Goal: Task Accomplishment & Management: Use online tool/utility

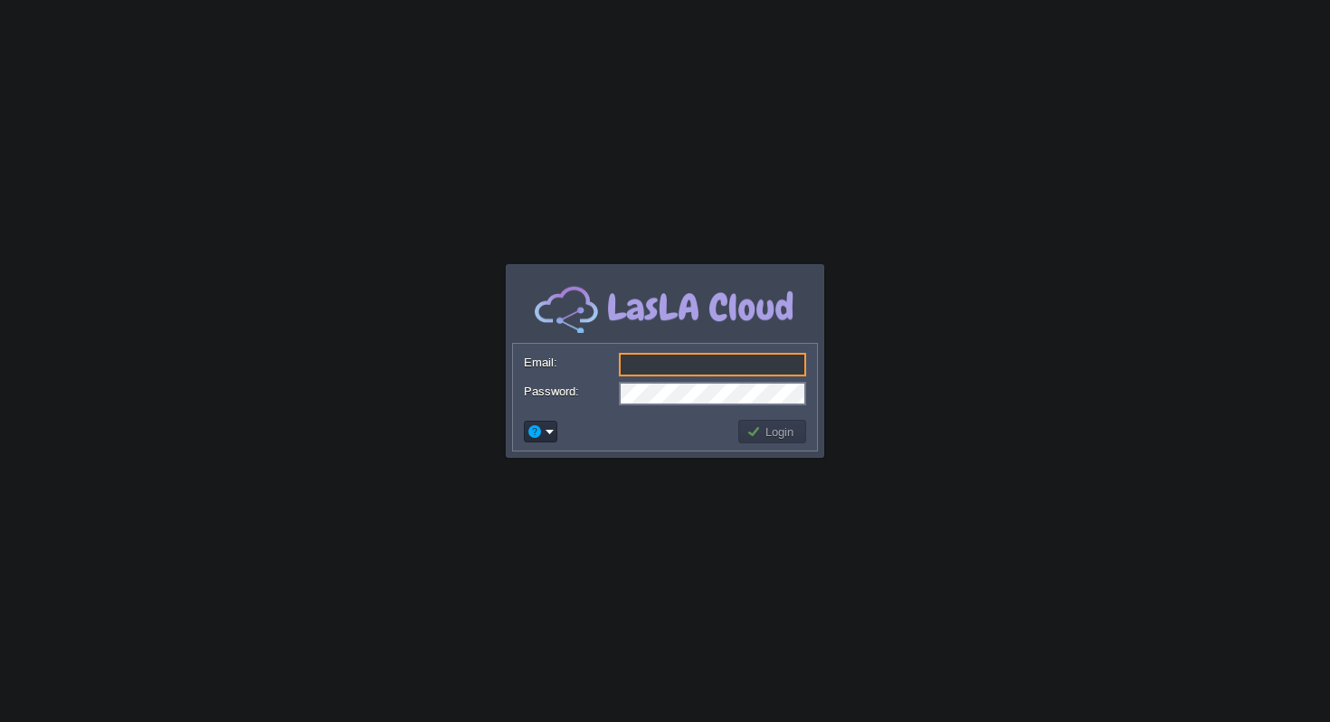
click at [684, 357] on input "Email:" at bounding box center [712, 365] width 187 height 24
type input "[EMAIL_ADDRESS][DOMAIN_NAME]"
click at [771, 427] on button "Login" at bounding box center [773, 432] width 52 height 16
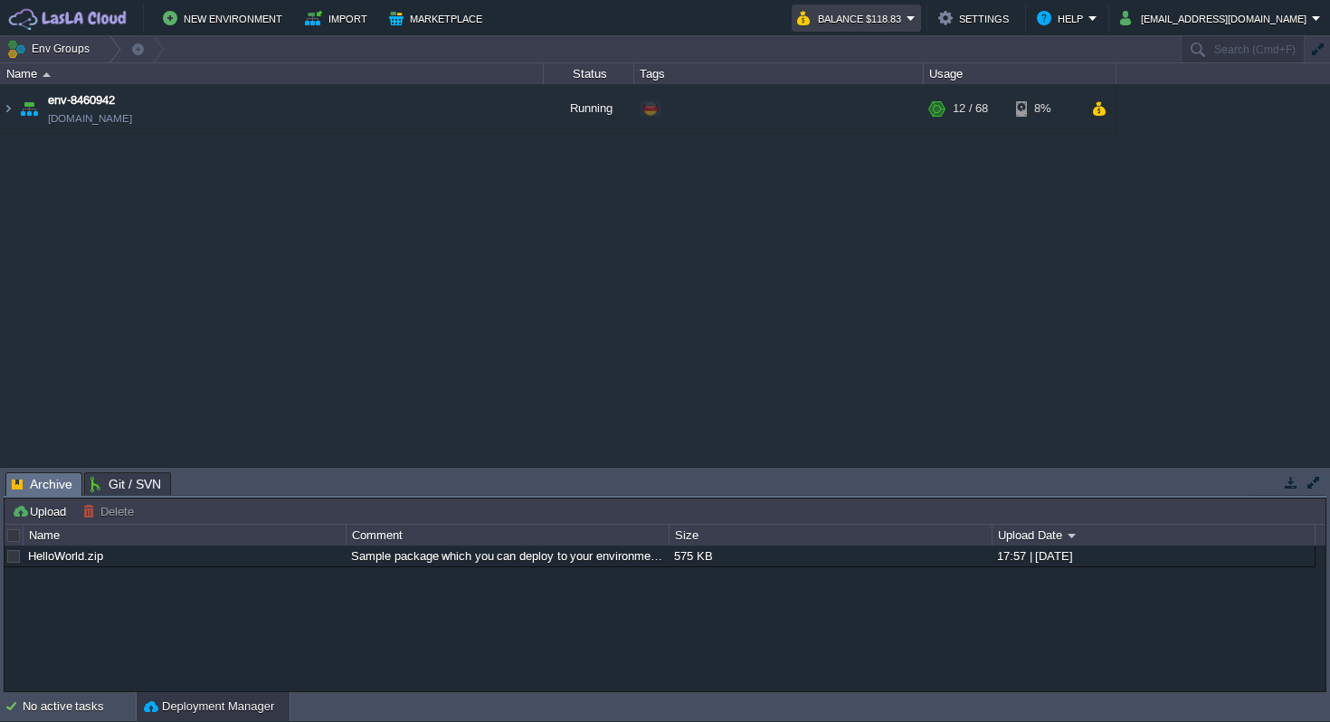
click at [916, 18] on em "Balance $118.83" at bounding box center [856, 18] width 119 height 22
click at [1034, 235] on div "env-8460942 [DOMAIN_NAME] Running + Add to Env Group RAM 15% CPU 1% 12 / 68 8%" at bounding box center [665, 275] width 1330 height 382
click at [80, 106] on span "env-8460942" at bounding box center [81, 100] width 67 height 18
click at [80, 118] on link "[DOMAIN_NAME]" at bounding box center [90, 118] width 84 height 18
click at [14, 108] on img at bounding box center [8, 108] width 14 height 49
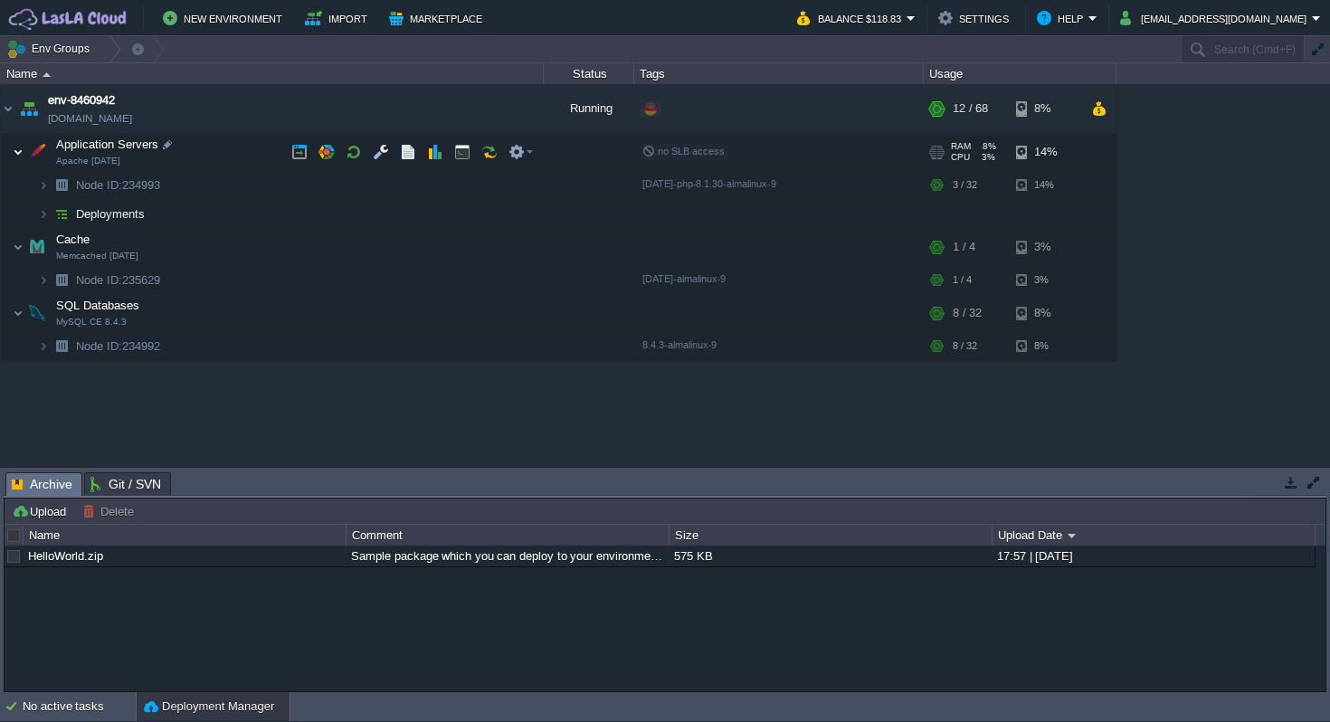
click at [18, 152] on img at bounding box center [18, 152] width 11 height 36
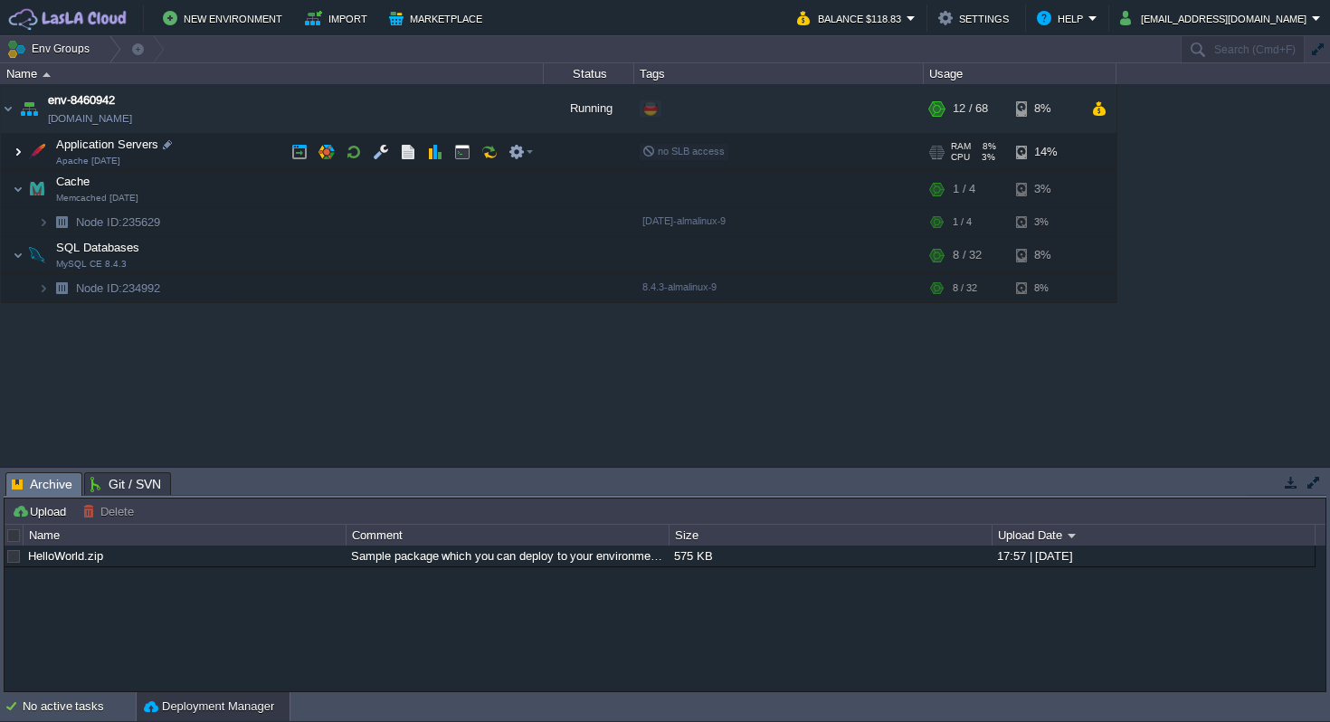
click at [18, 152] on img at bounding box center [18, 152] width 11 height 36
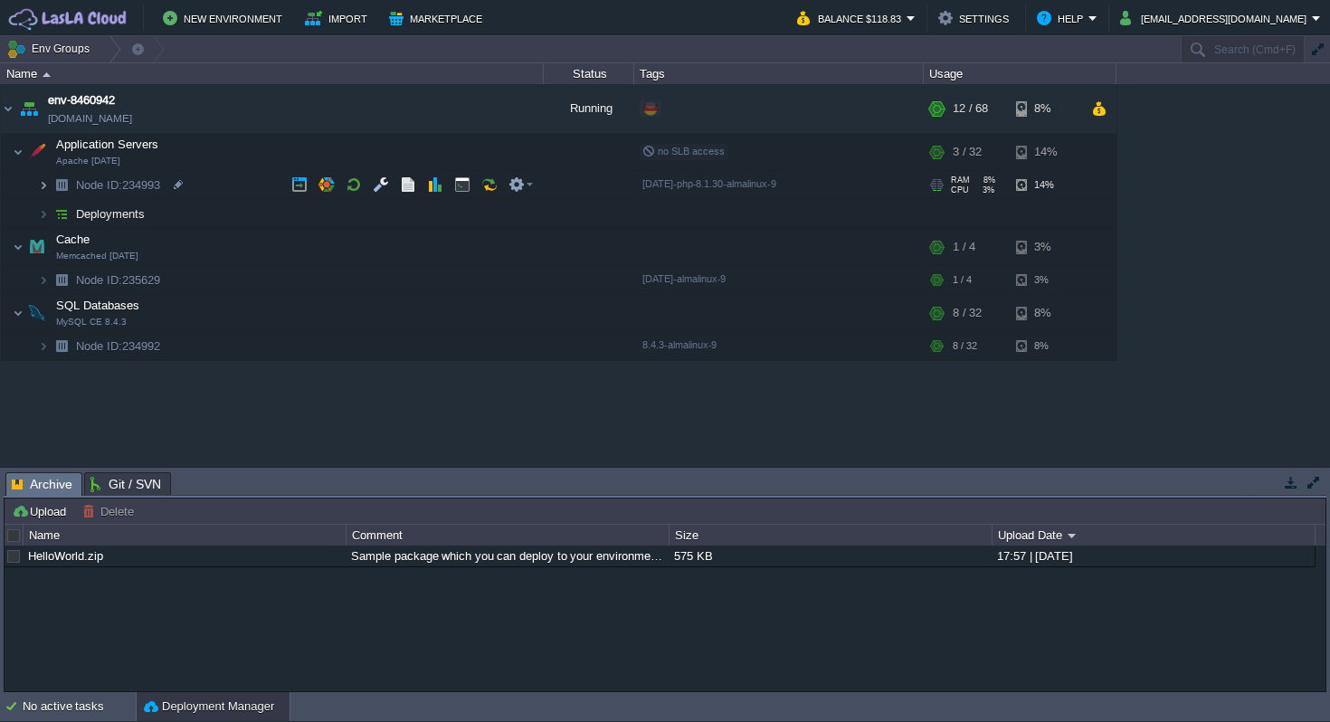
click at [43, 186] on img at bounding box center [43, 185] width 11 height 28
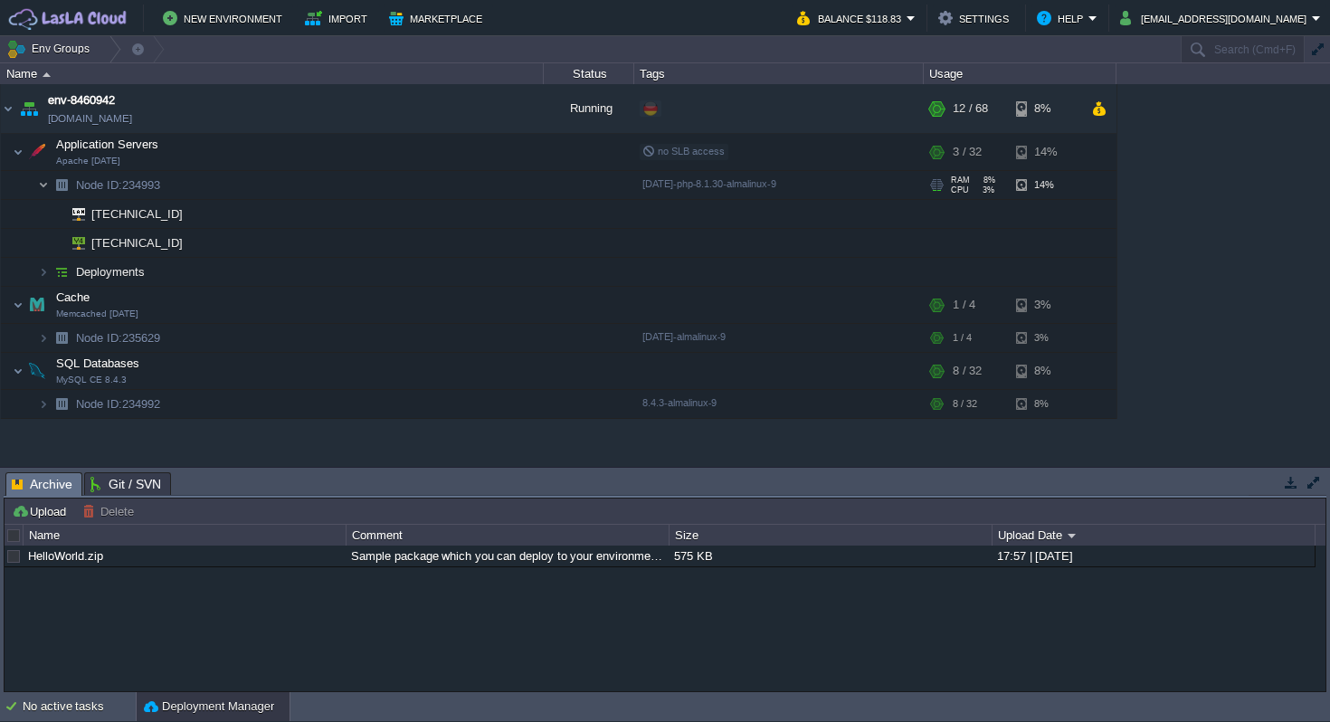
click at [43, 186] on img at bounding box center [43, 185] width 11 height 28
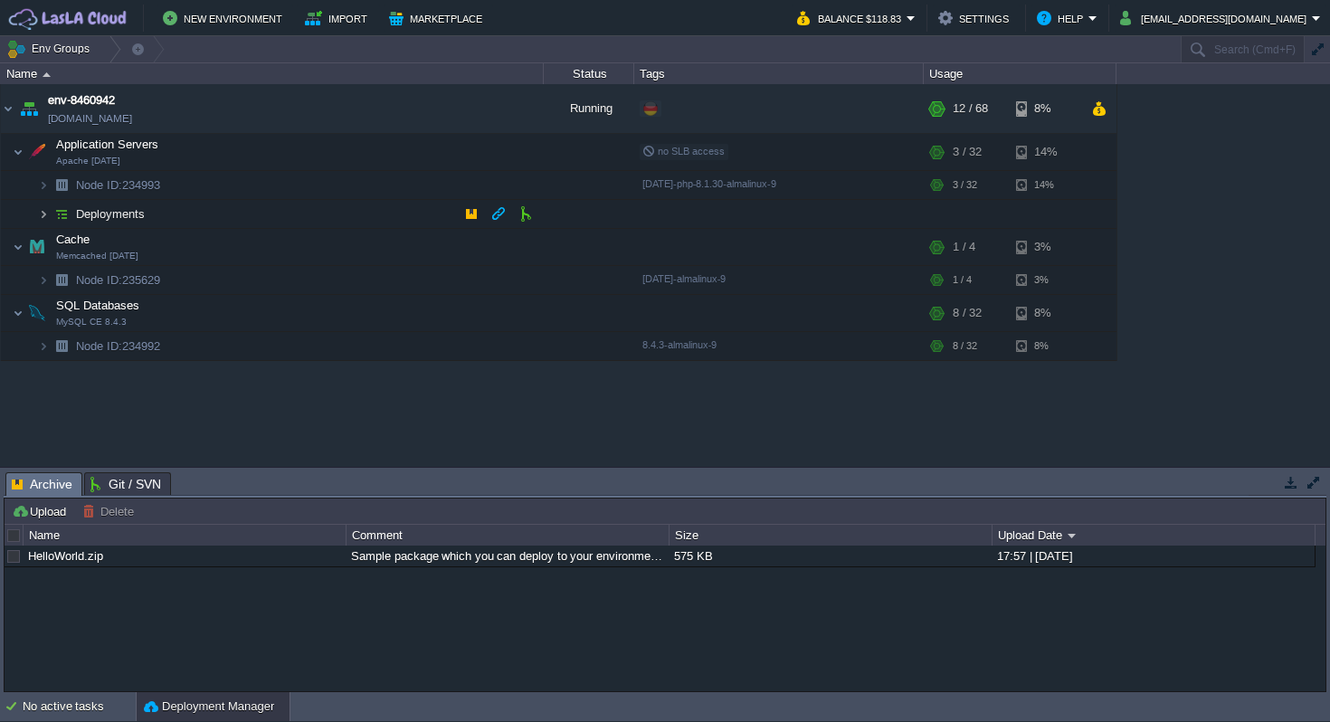
click at [47, 213] on img at bounding box center [43, 214] width 11 height 28
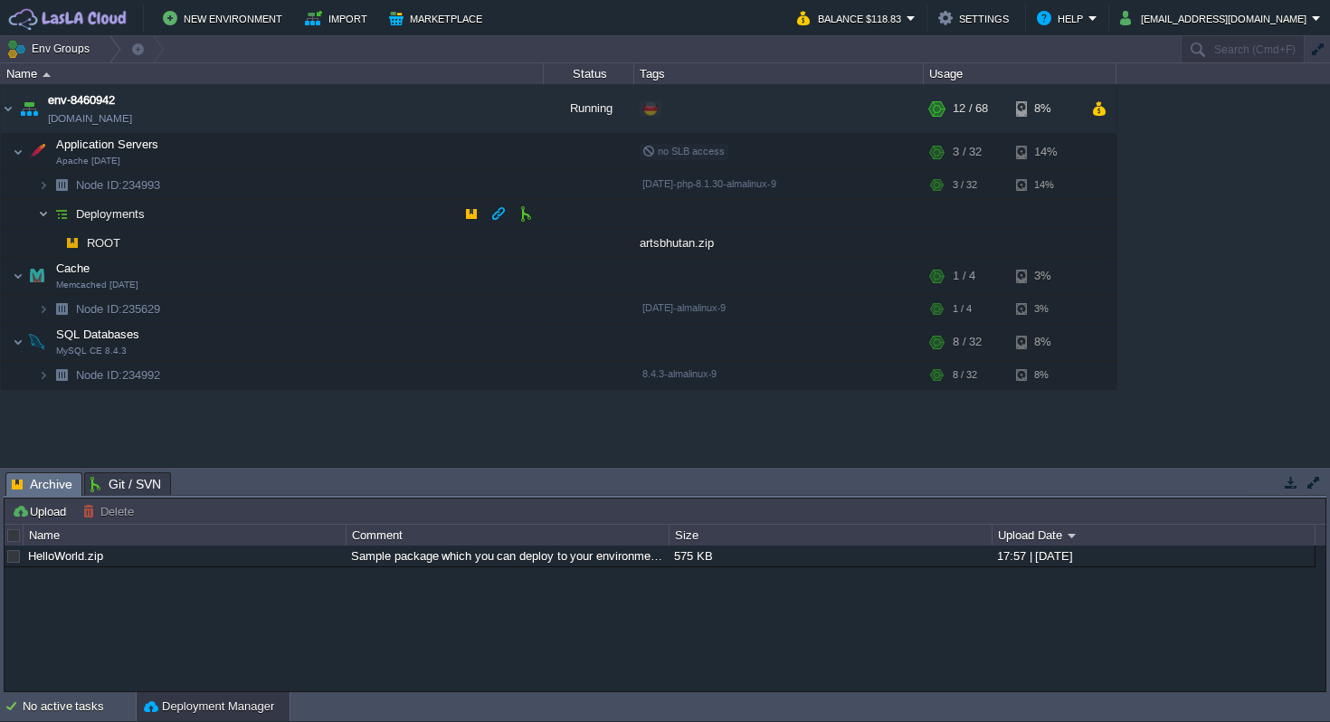
click at [48, 213] on img at bounding box center [43, 214] width 11 height 28
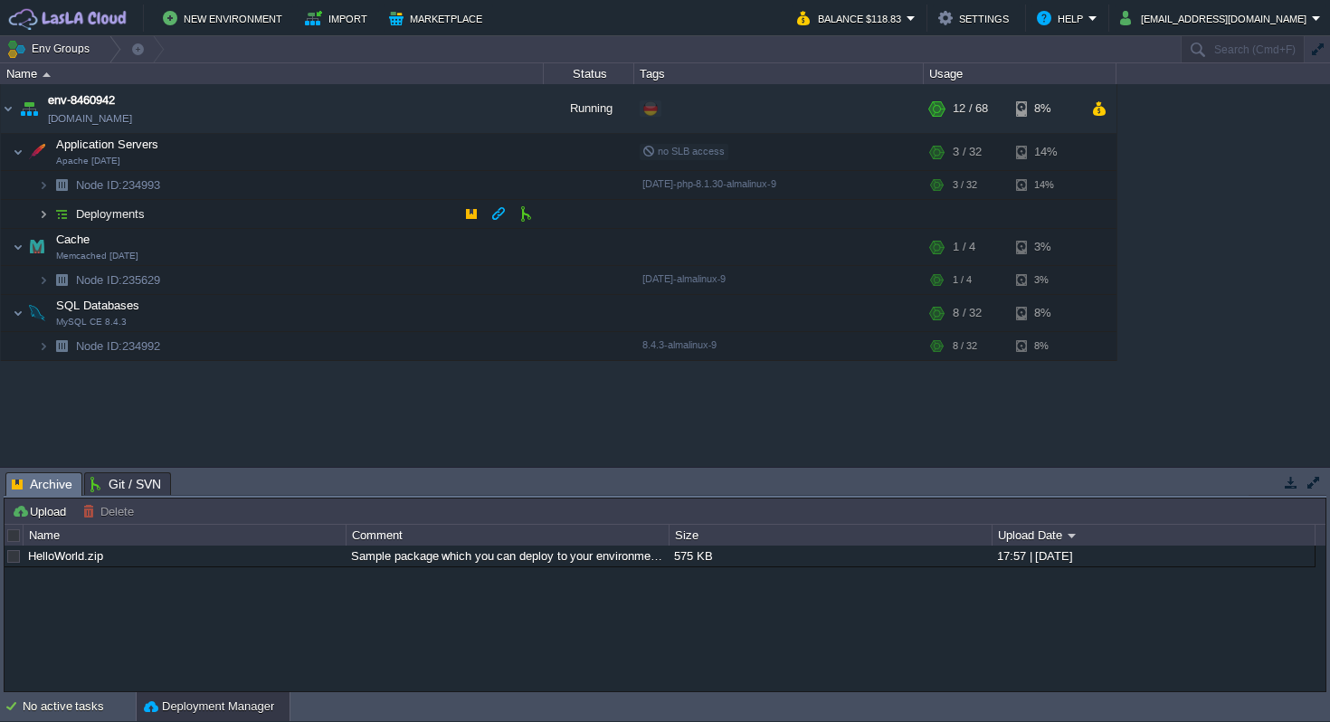
click at [48, 213] on img at bounding box center [43, 214] width 11 height 28
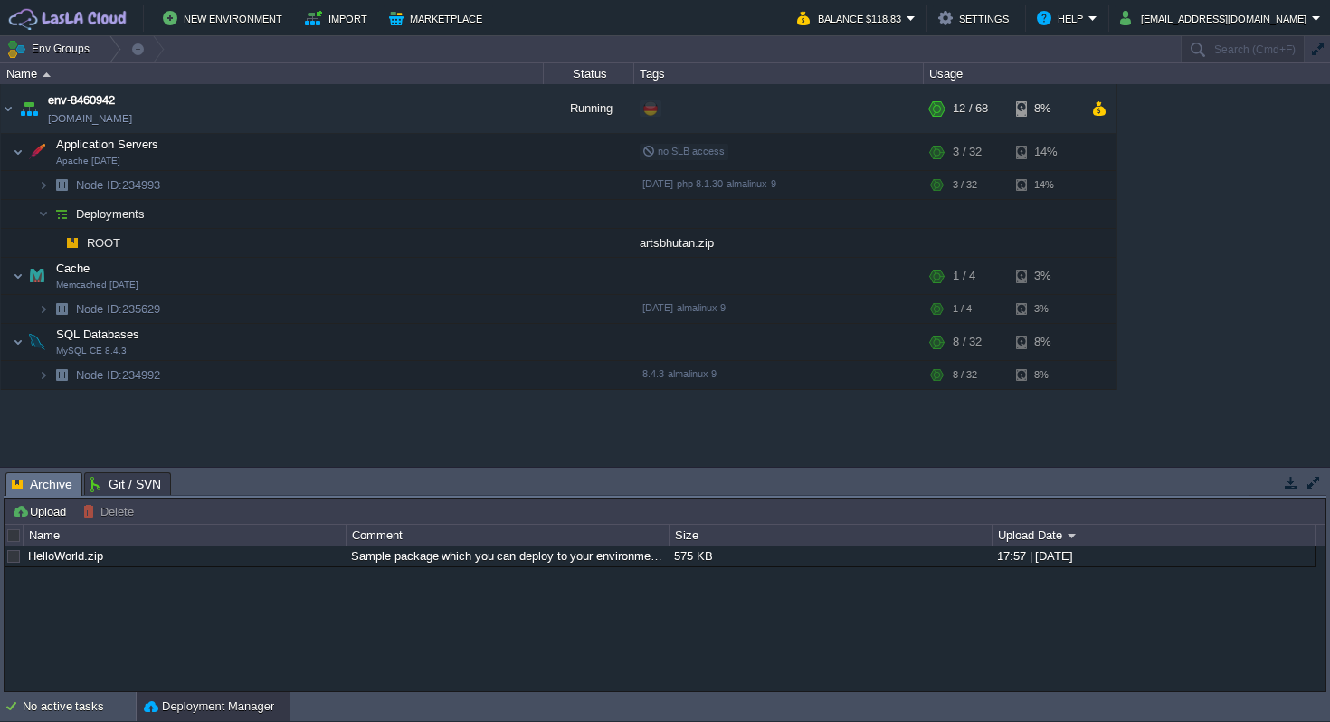
click at [43, 490] on span "Archive" at bounding box center [42, 484] width 61 height 23
click at [74, 560] on link "HelloWorld.zip" at bounding box center [65, 556] width 75 height 14
click at [49, 492] on span "Archive" at bounding box center [42, 484] width 61 height 23
click at [49, 484] on span "Archive" at bounding box center [42, 484] width 61 height 23
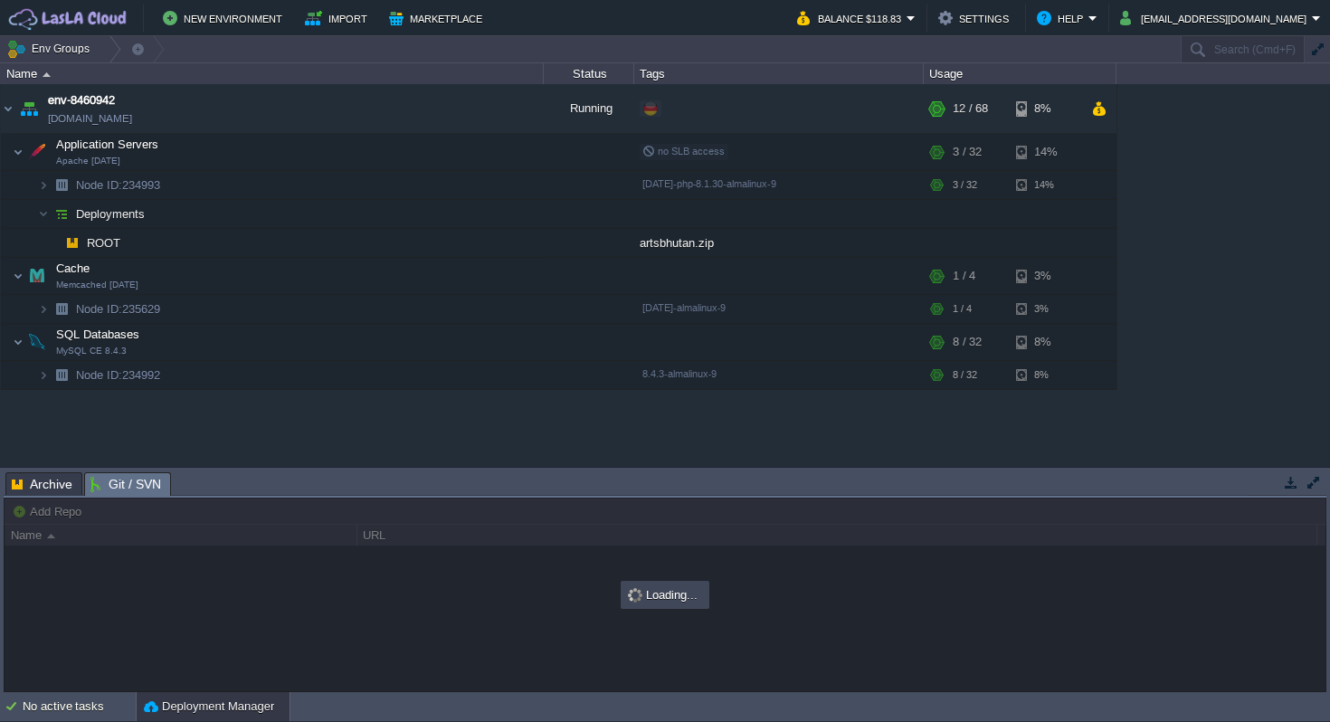
click at [116, 476] on span "Git / SVN" at bounding box center [125, 484] width 71 height 23
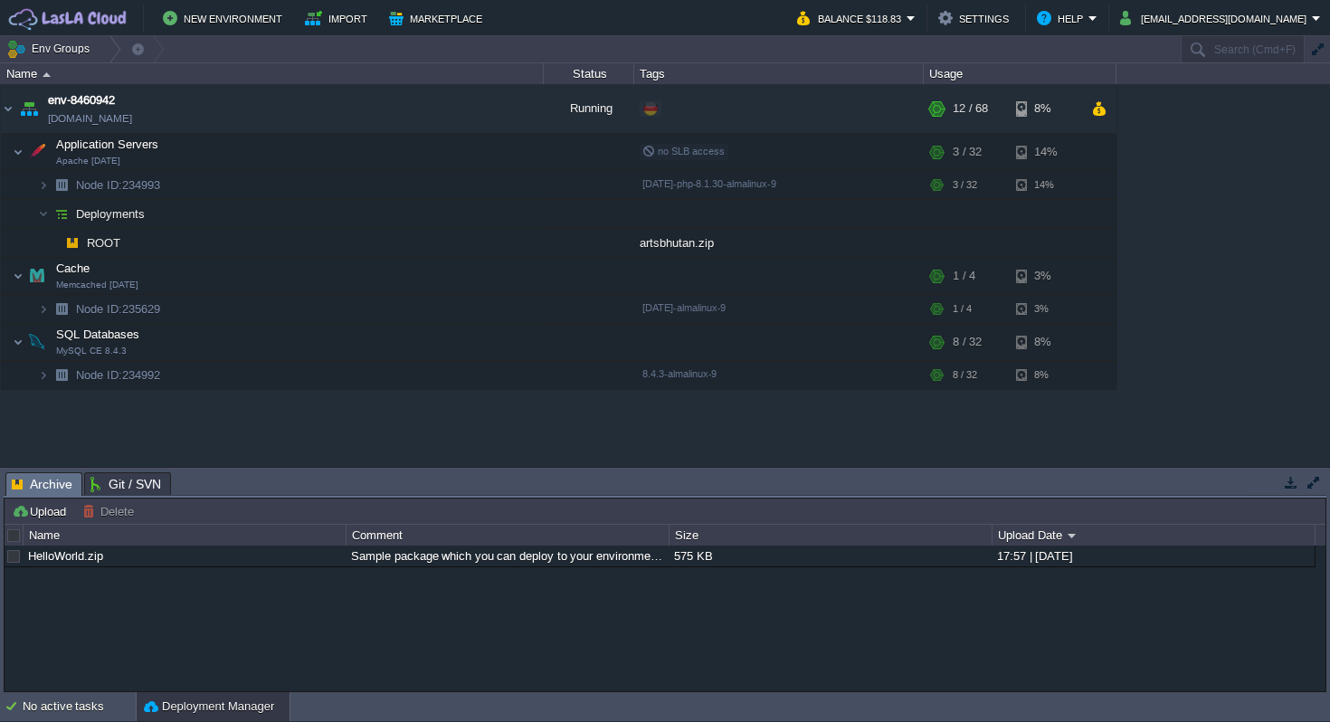
click at [44, 485] on span "Archive" at bounding box center [42, 484] width 61 height 23
click at [86, 212] on span "Deployments" at bounding box center [110, 213] width 73 height 15
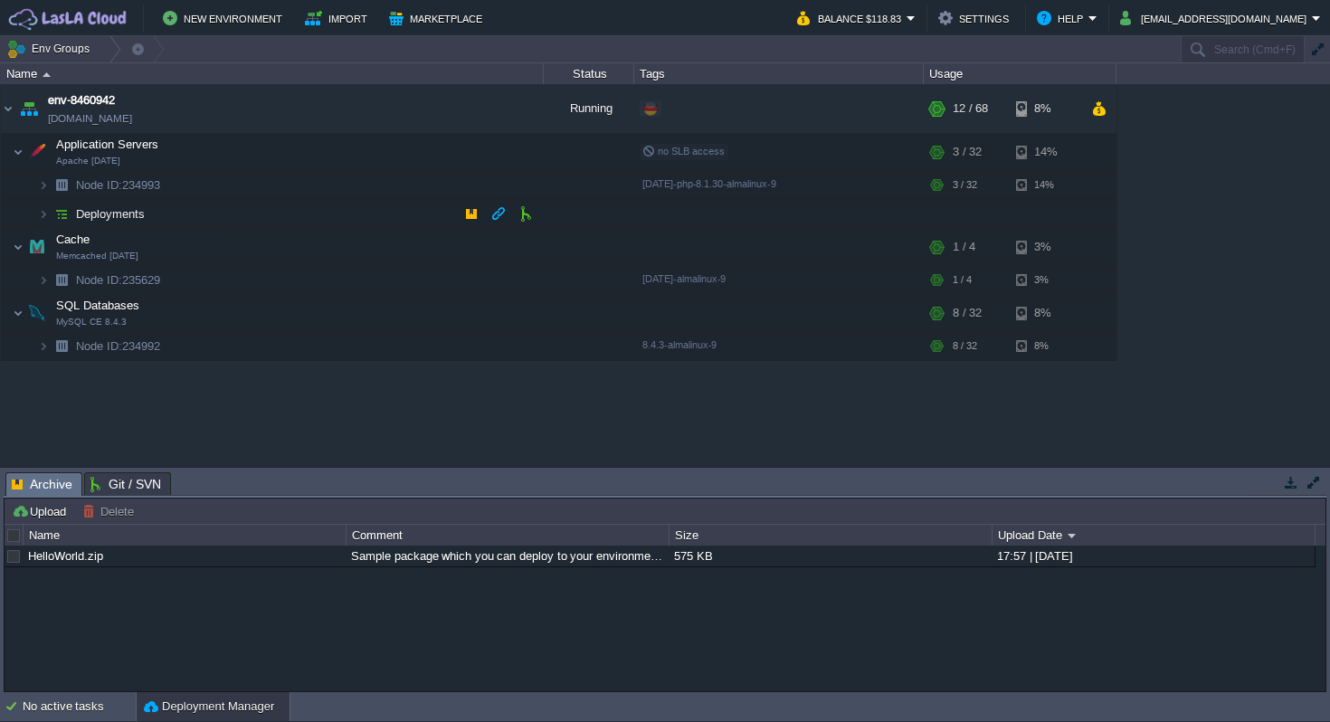
click at [86, 212] on span "Deployments" at bounding box center [110, 213] width 73 height 15
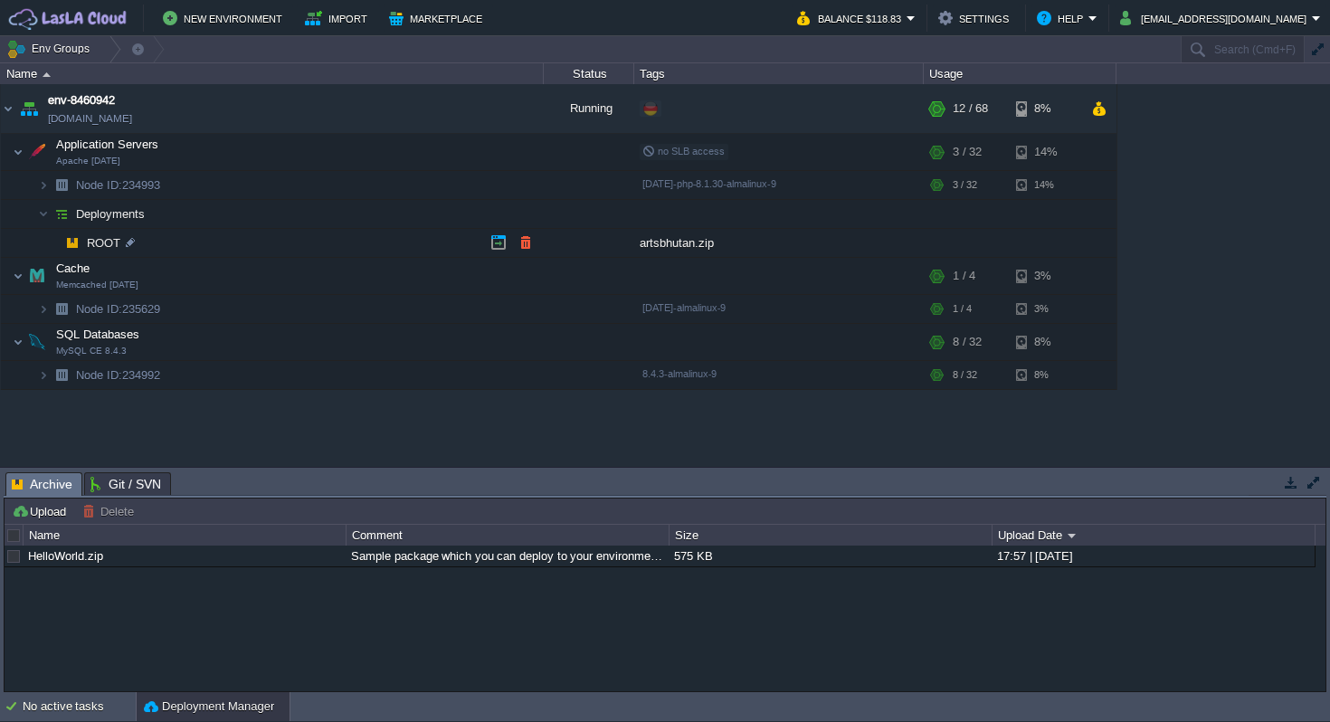
click at [78, 243] on img at bounding box center [72, 243] width 25 height 28
click at [674, 246] on div "artsbhutan.zip" at bounding box center [779, 243] width 290 height 28
click at [75, 712] on div "No active tasks" at bounding box center [79, 706] width 113 height 29
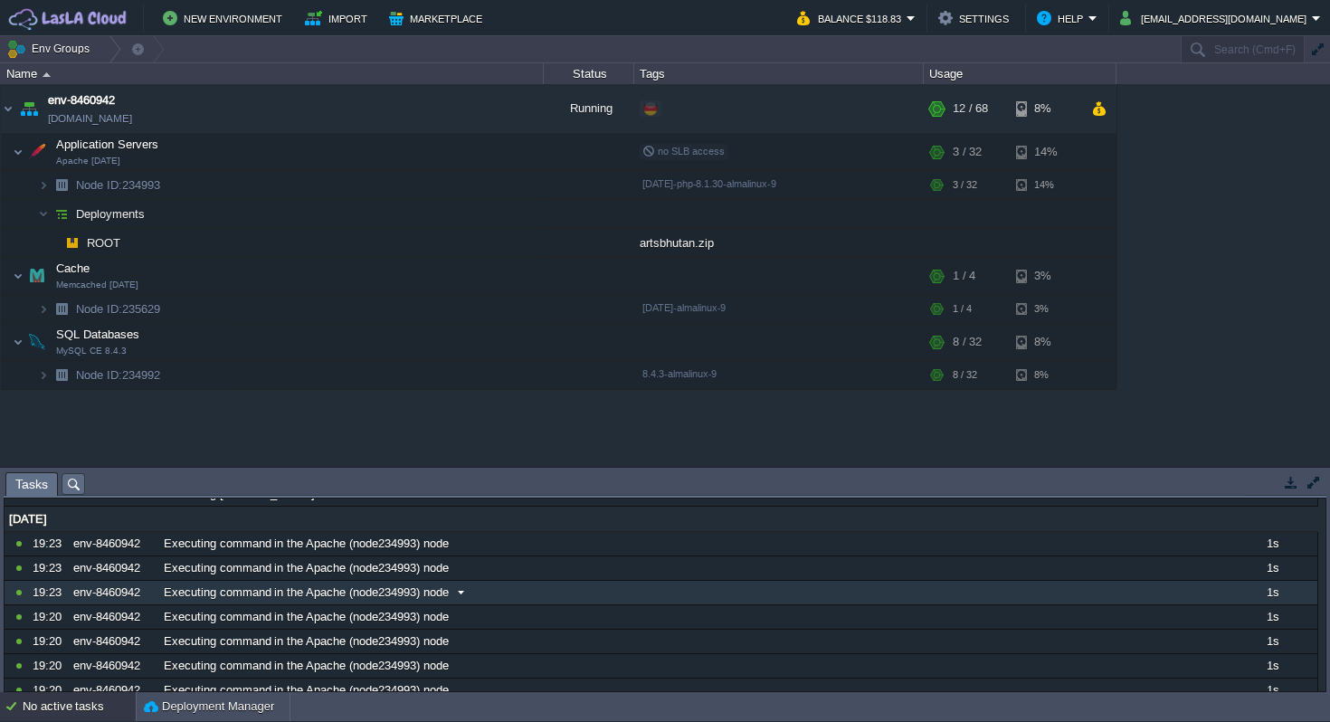
scroll to position [78, 0]
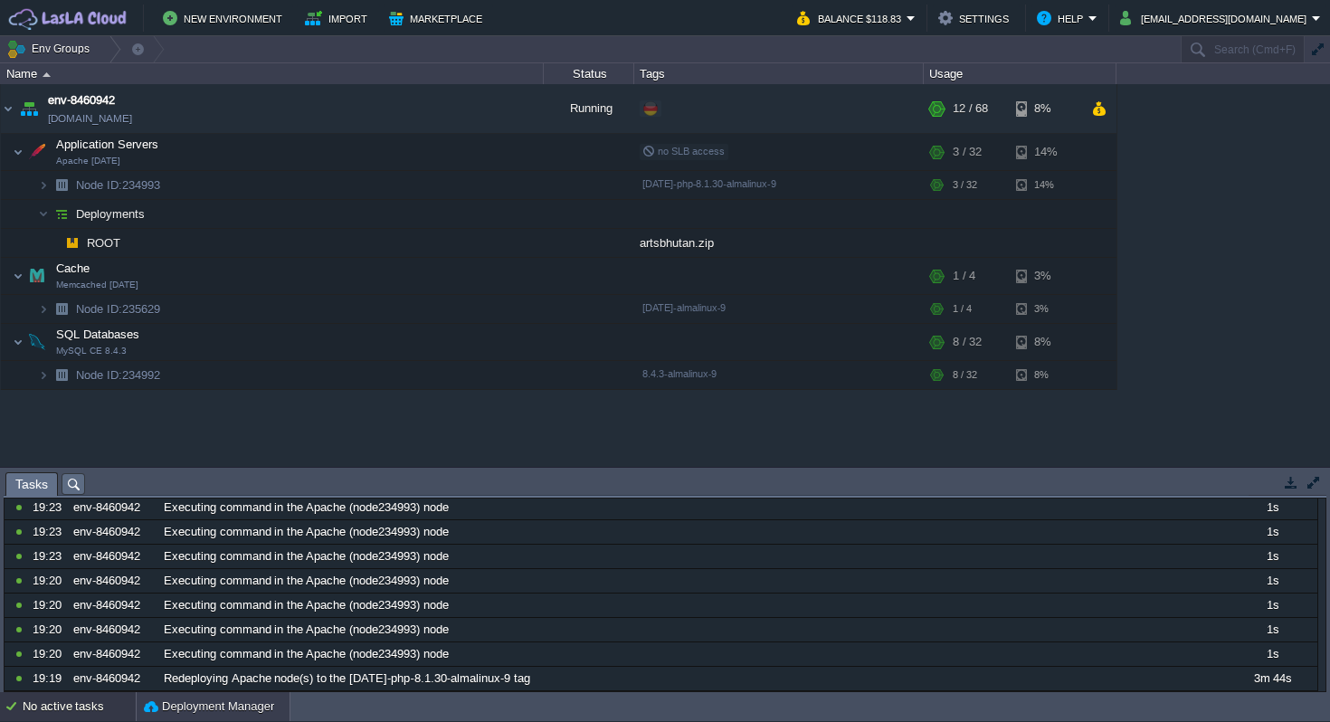
click at [180, 702] on button "Deployment Manager" at bounding box center [209, 707] width 130 height 18
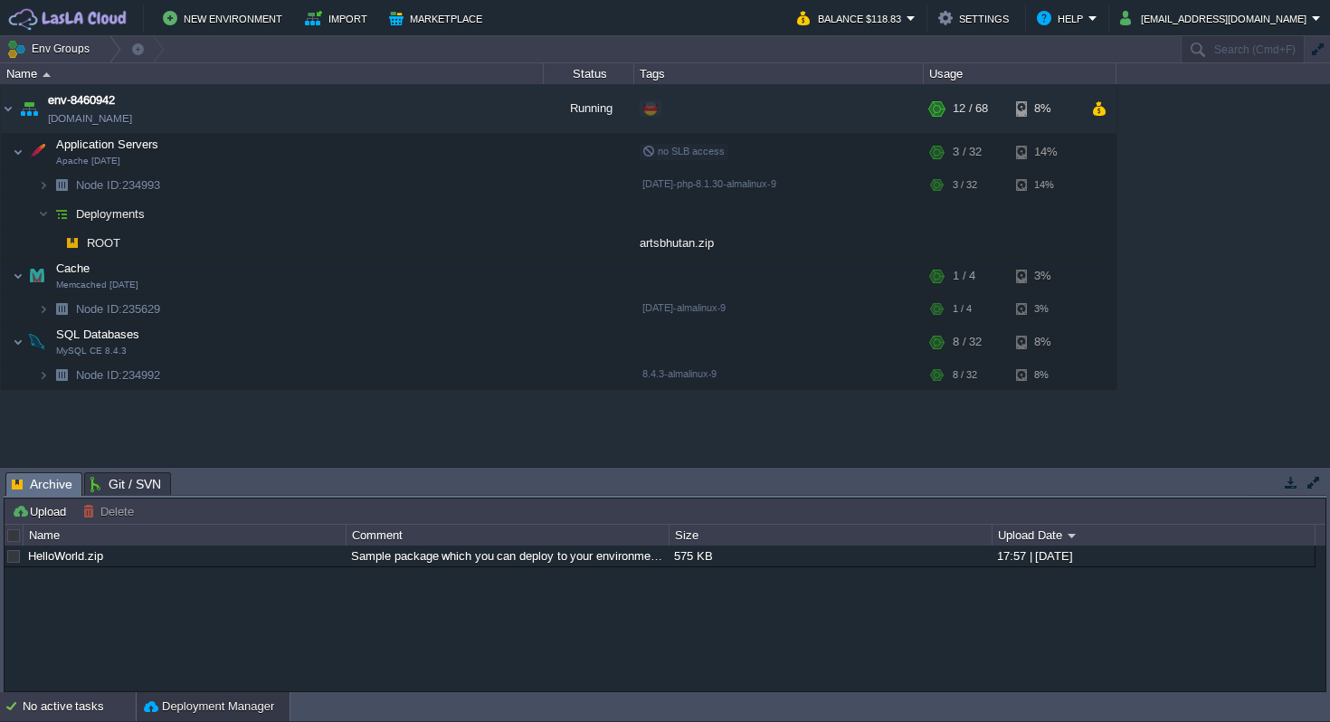
click at [86, 707] on div "No active tasks" at bounding box center [79, 706] width 113 height 29
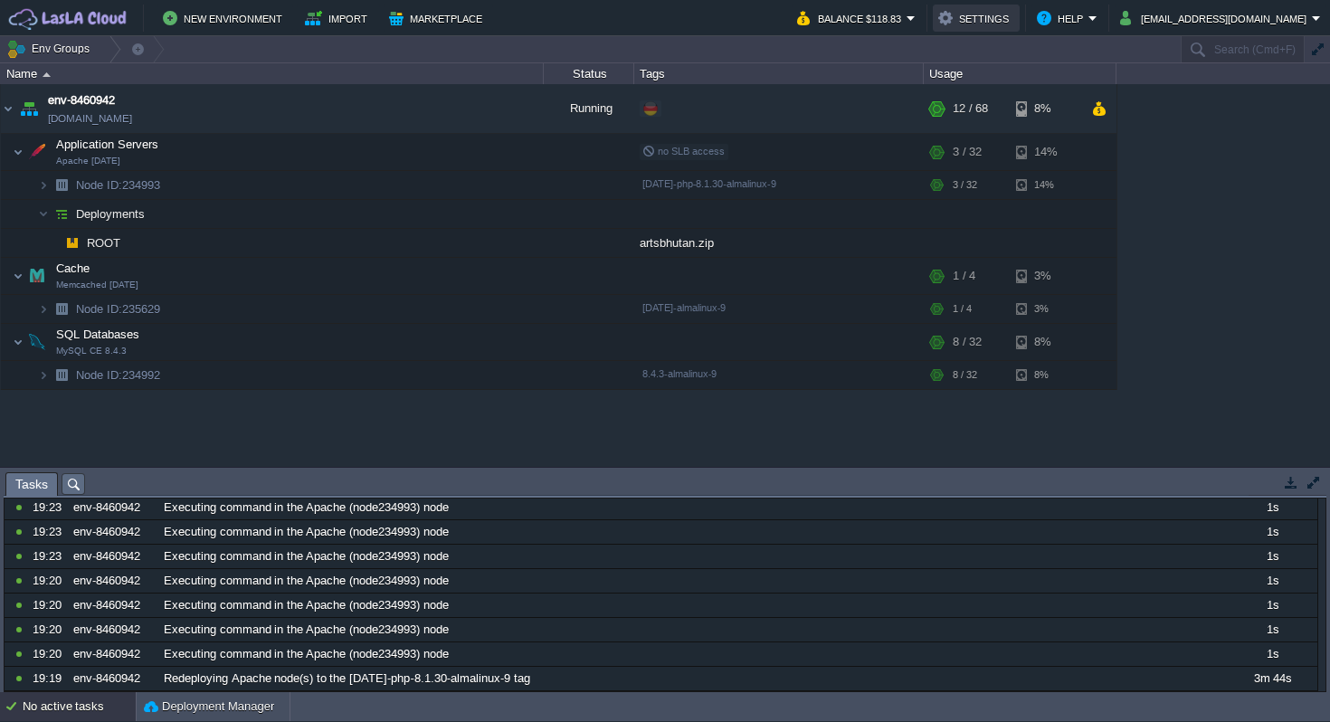
click at [1014, 24] on button "Settings" at bounding box center [976, 18] width 76 height 22
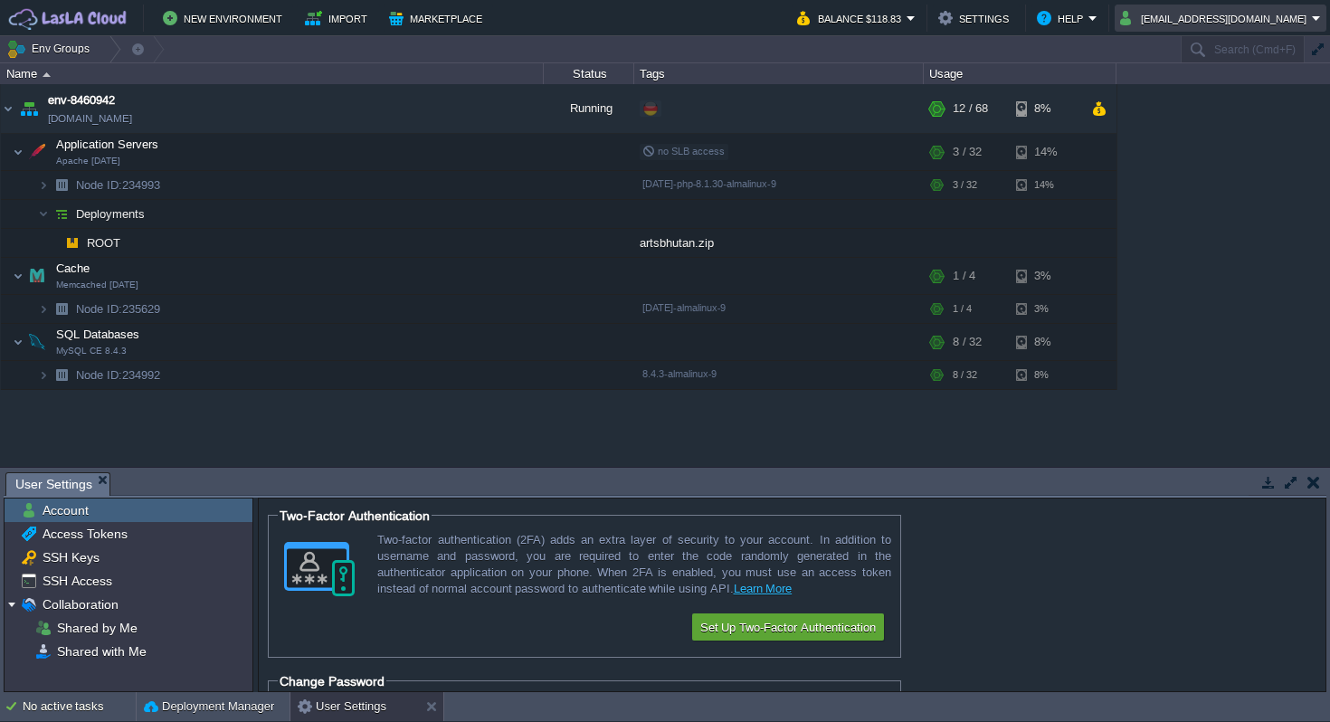
click at [1318, 16] on em "[EMAIL_ADDRESS][DOMAIN_NAME]" at bounding box center [1220, 18] width 201 height 22
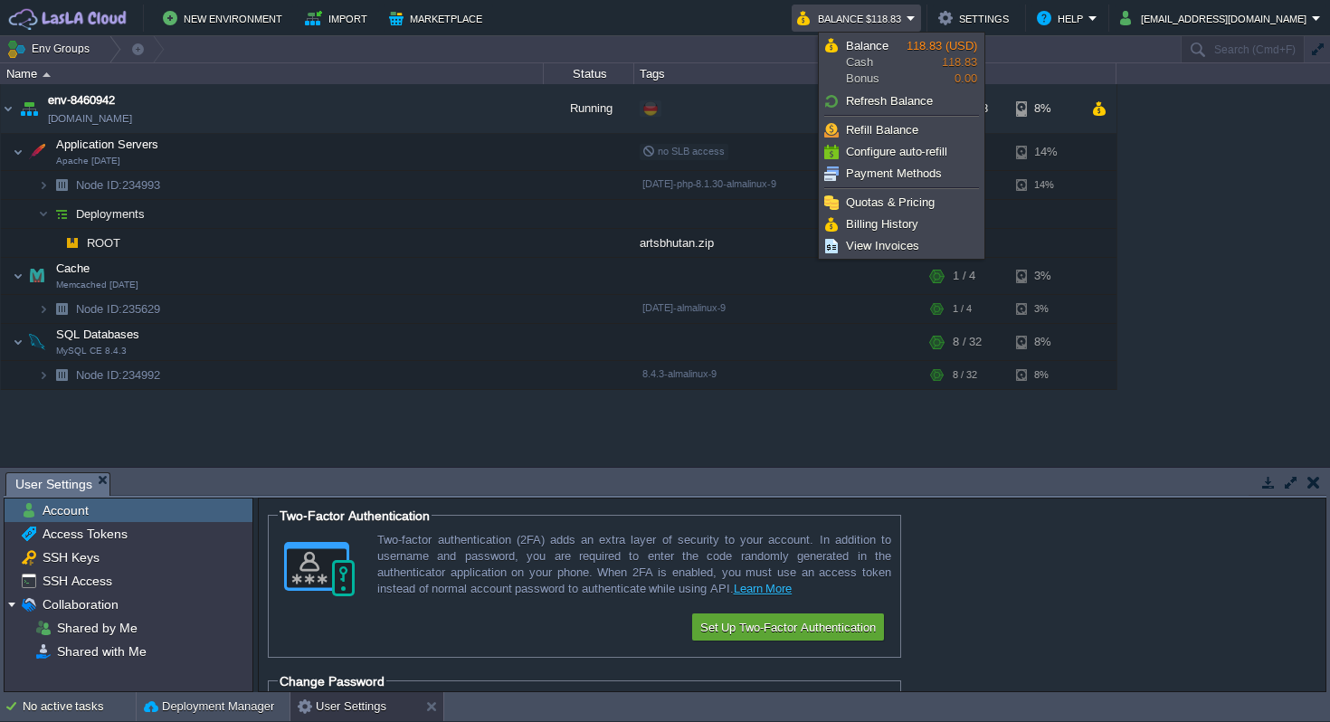
click at [776, 19] on td "New Environment Import Marketplace" at bounding box center [391, 18] width 770 height 27
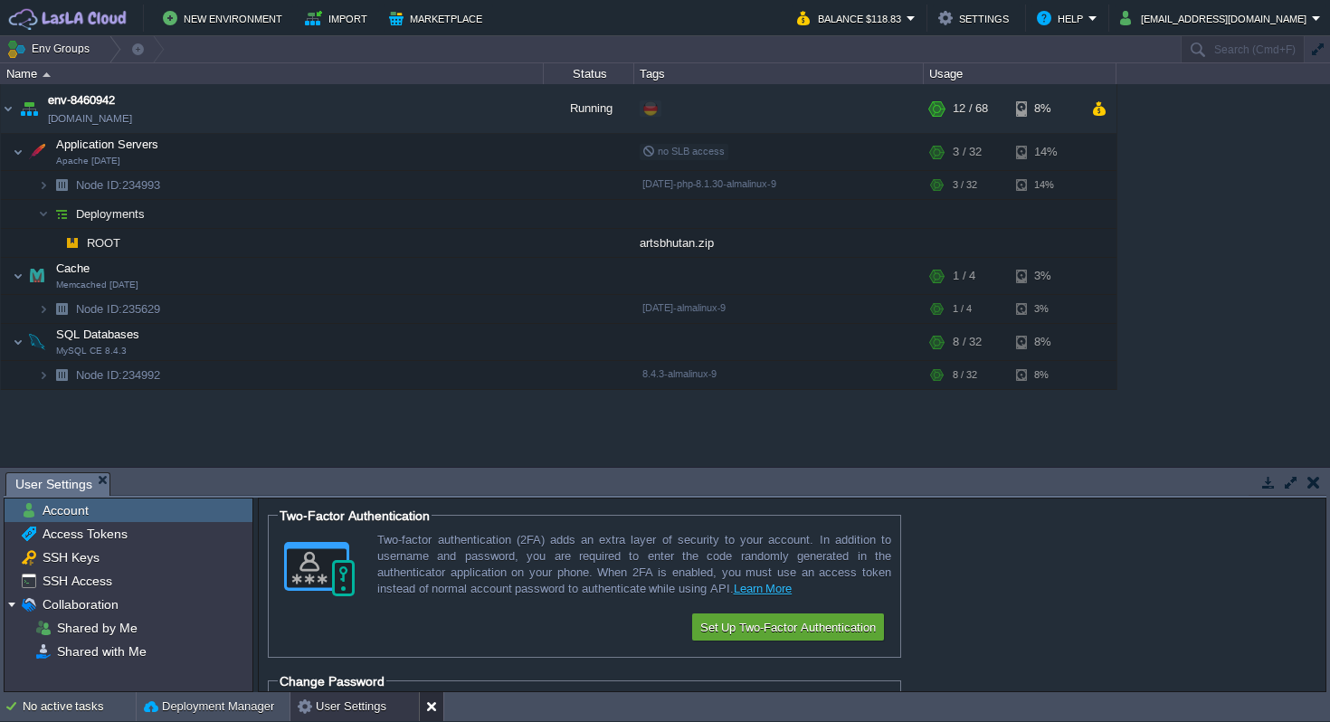
click at [426, 706] on button at bounding box center [435, 707] width 18 height 18
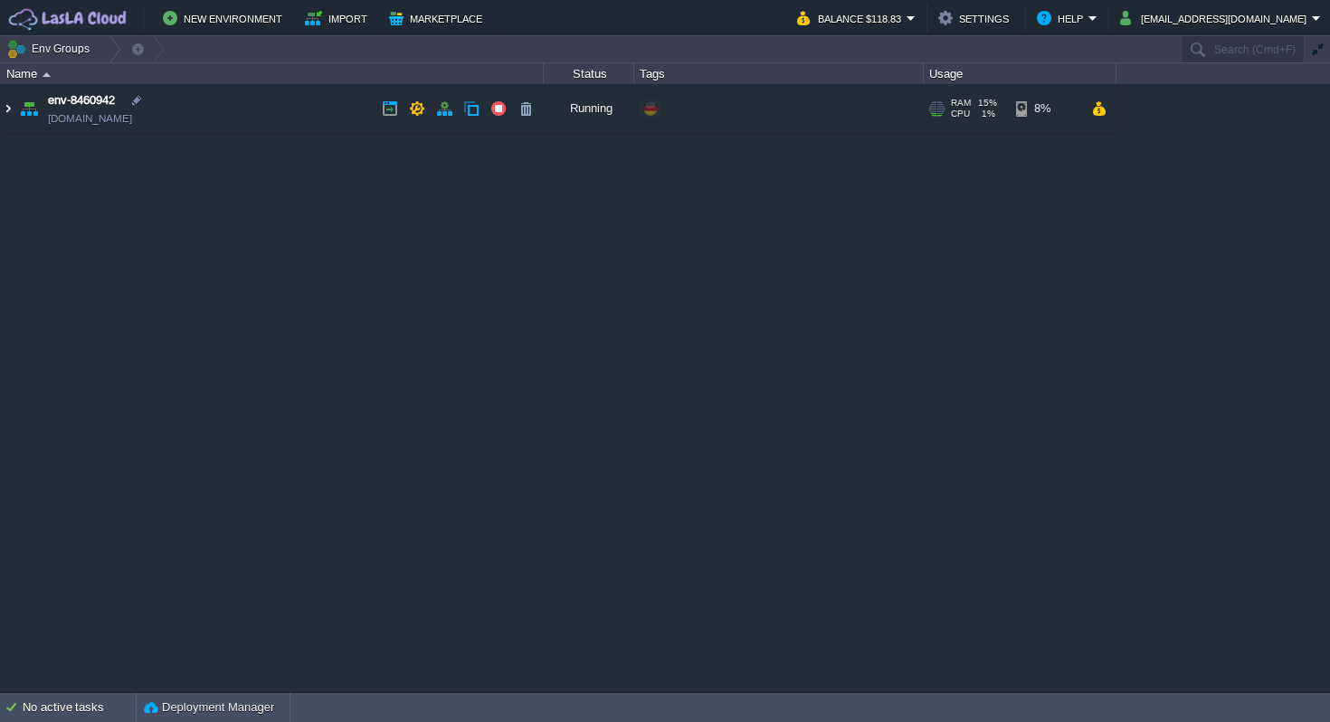
click at [7, 110] on img at bounding box center [8, 108] width 14 height 49
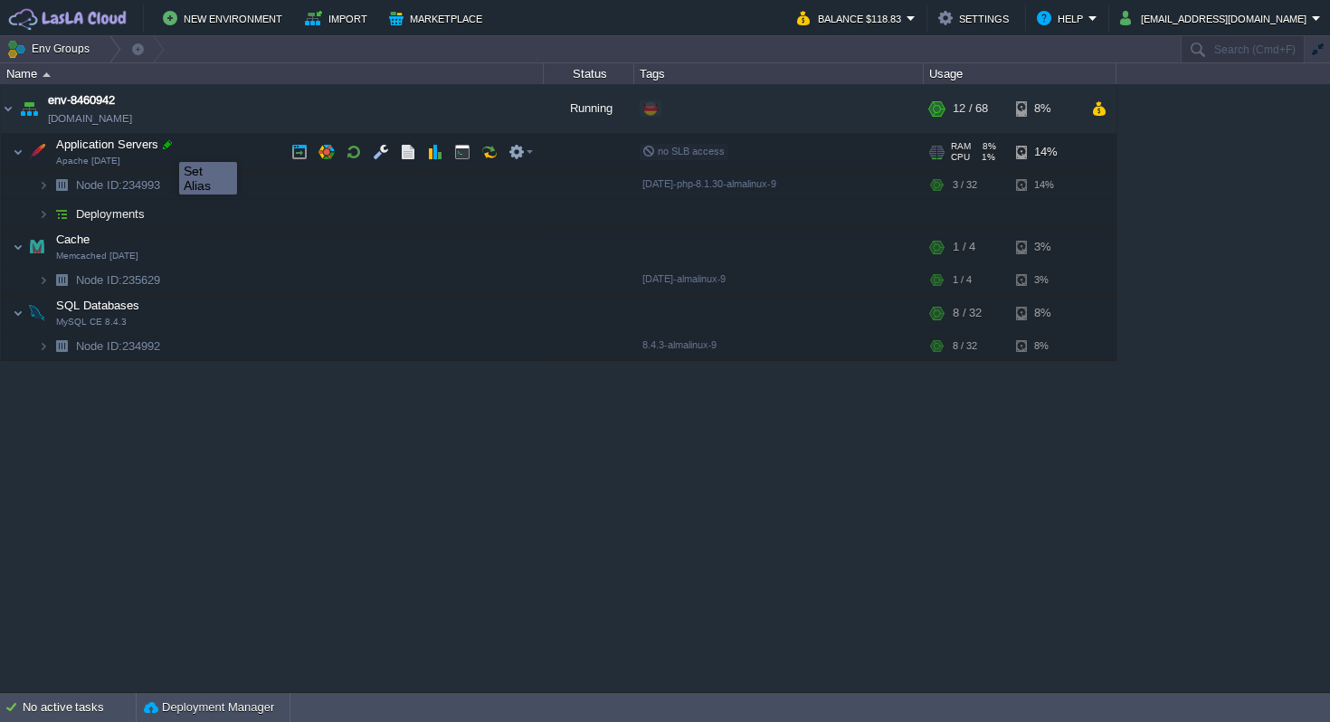
click at [166, 146] on div at bounding box center [167, 145] width 16 height 16
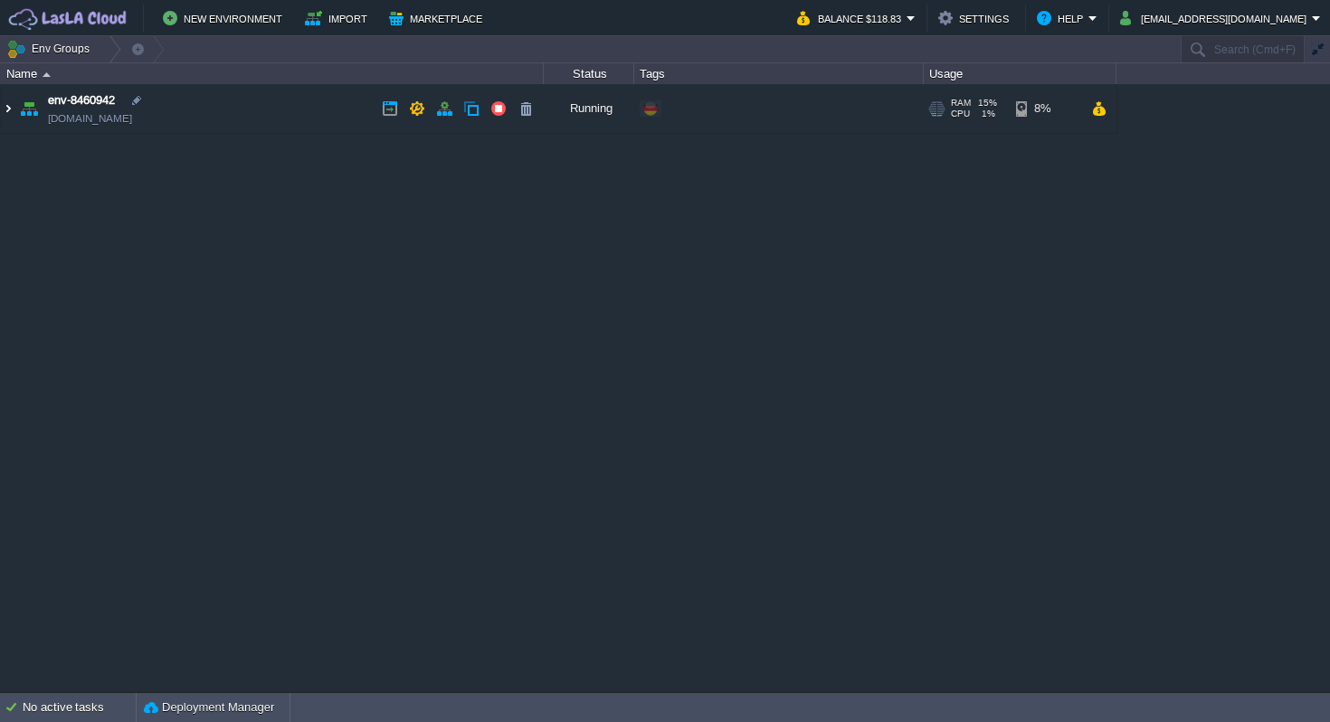
click at [7, 111] on img at bounding box center [8, 108] width 14 height 49
